Goal: Task Accomplishment & Management: Manage account settings

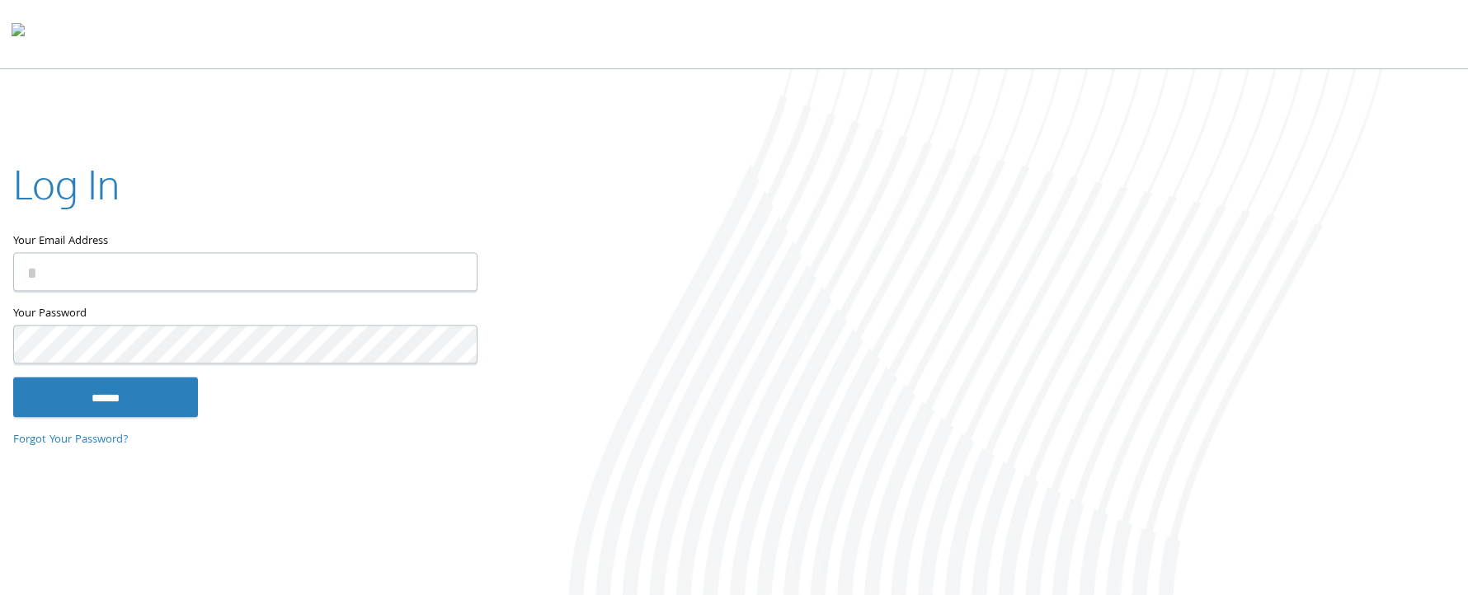
click at [43, 275] on input "Your Email Address" at bounding box center [245, 272] width 464 height 39
type input "**********"
click at [13, 378] on input "******" at bounding box center [105, 398] width 185 height 40
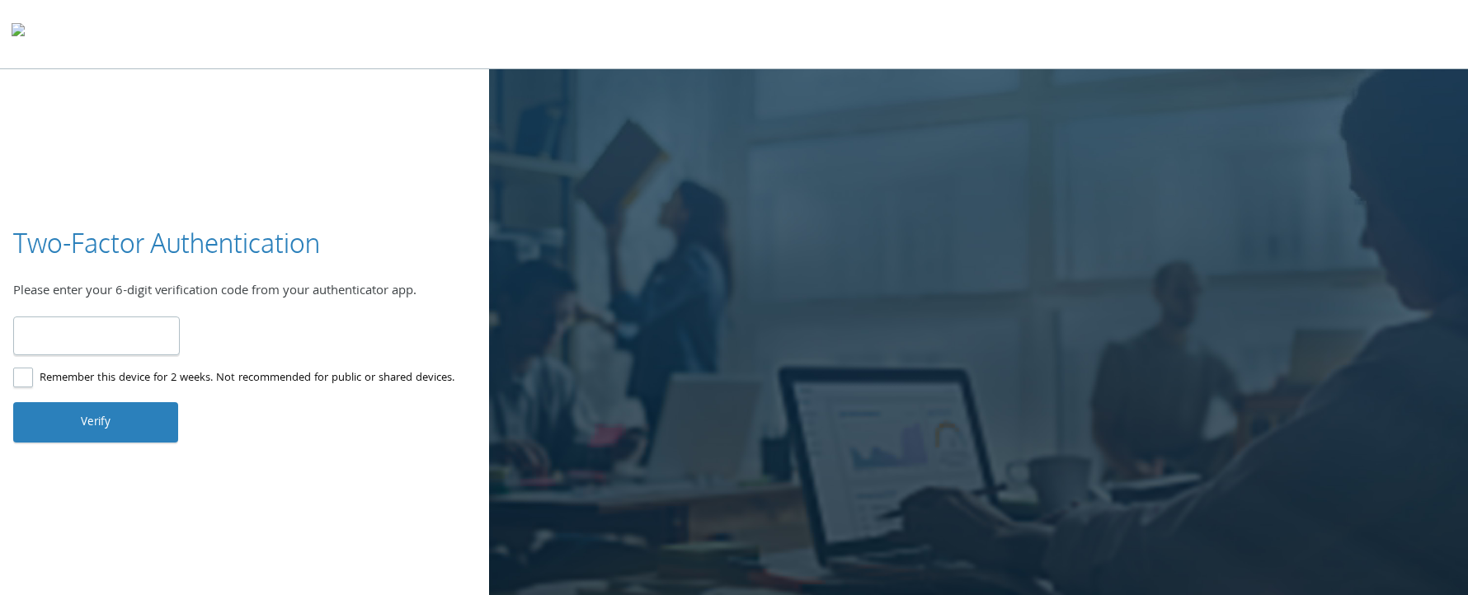
type input "******"
